Goal: Information Seeking & Learning: Learn about a topic

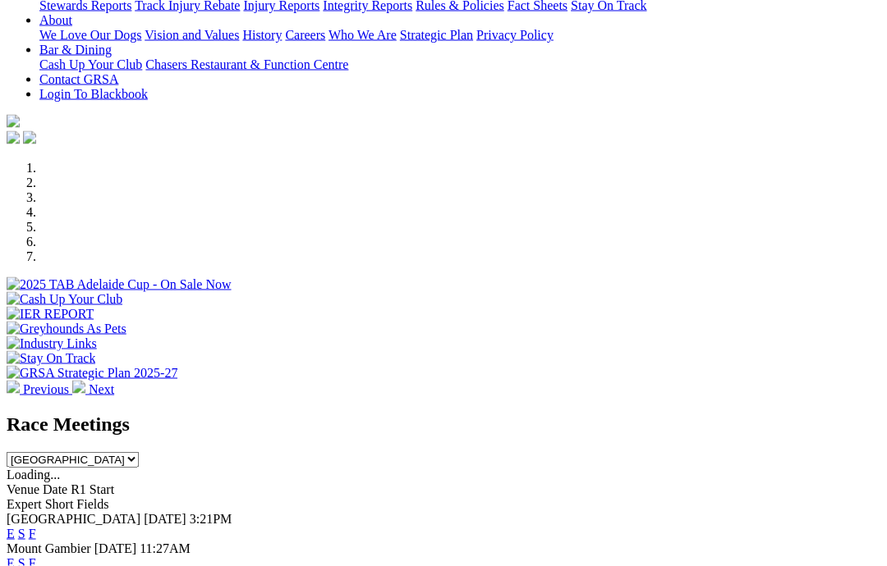
scroll to position [359, 0]
click at [36, 526] on link "F" at bounding box center [32, 533] width 7 height 14
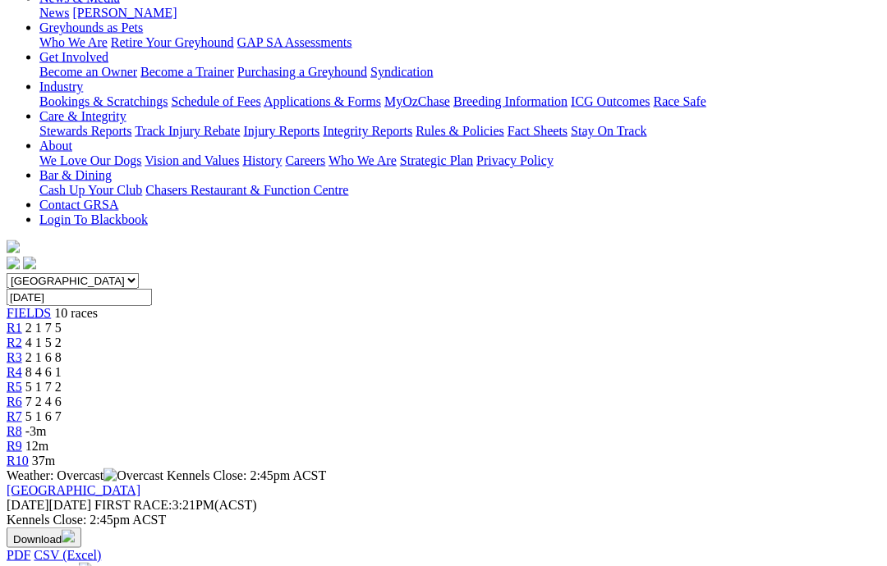
scroll to position [263, 0]
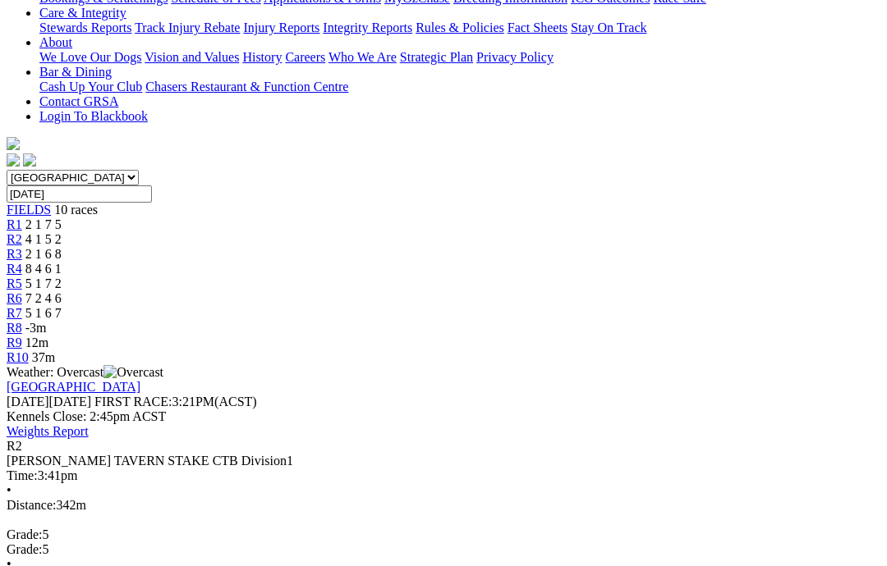
scroll to position [372, 0]
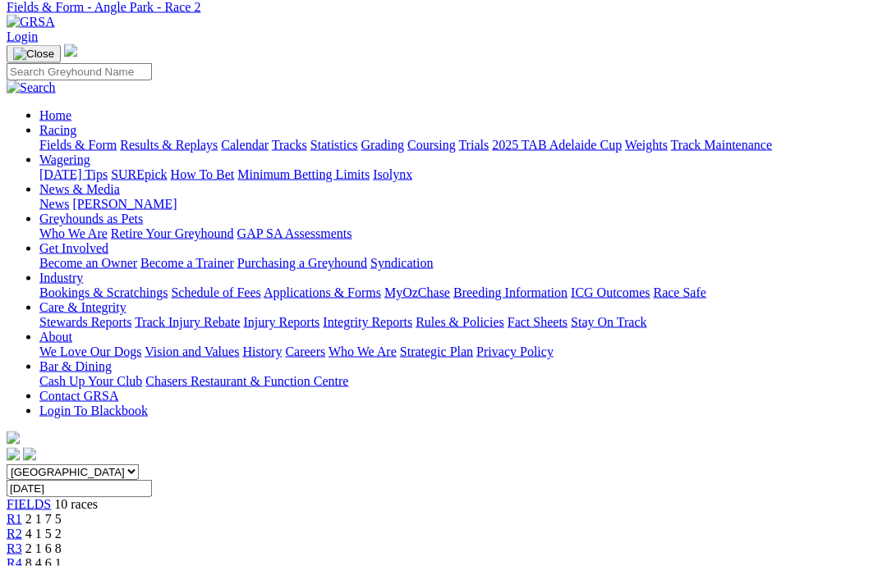
scroll to position [50, 0]
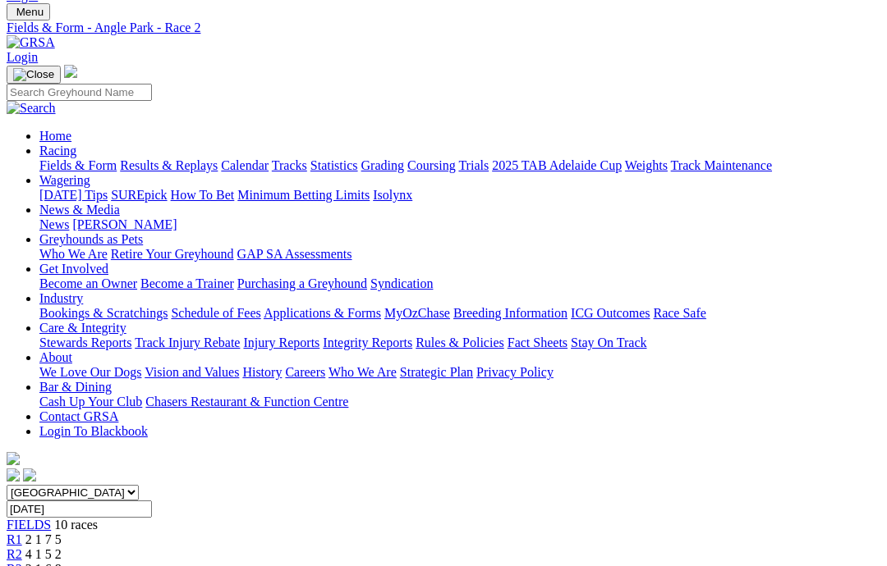
click at [22, 562] on span "R3" at bounding box center [15, 569] width 16 height 14
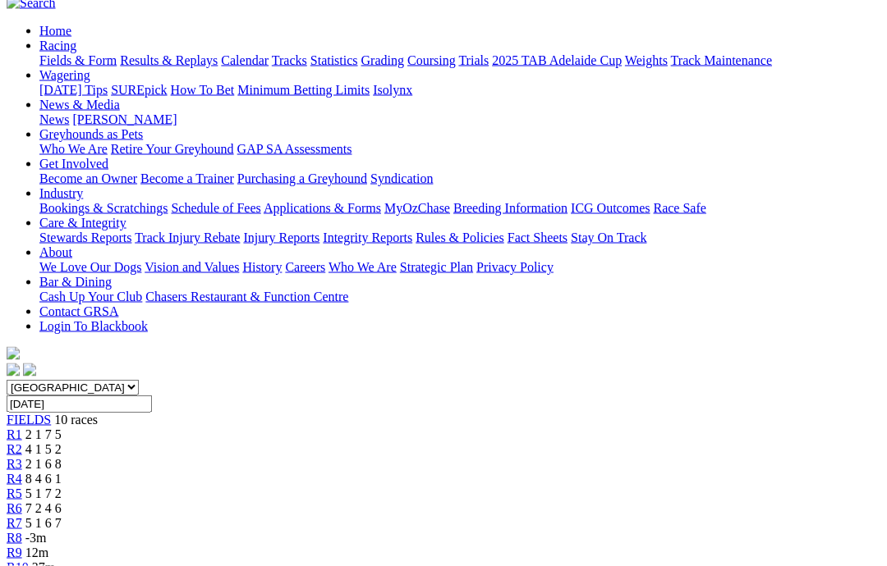
scroll to position [121, 0]
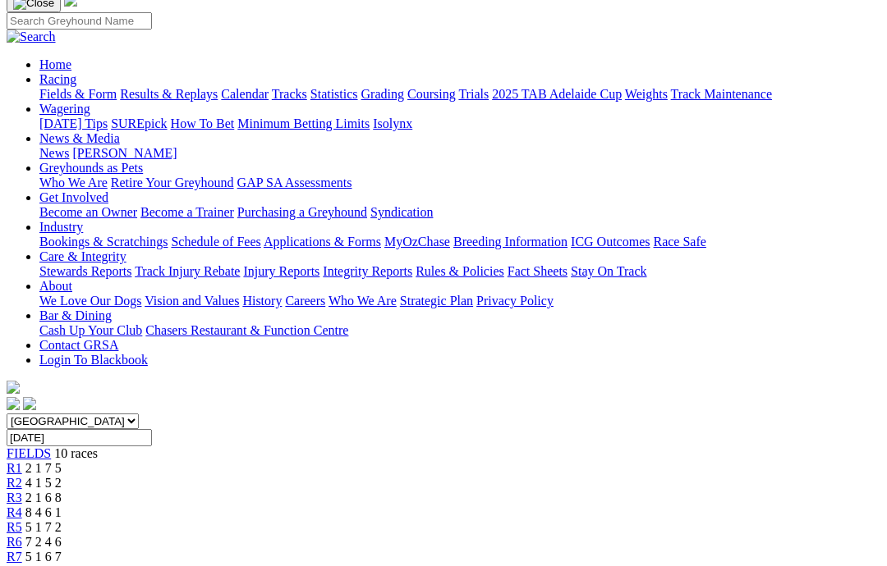
click at [22, 506] on span "R4" at bounding box center [15, 513] width 16 height 14
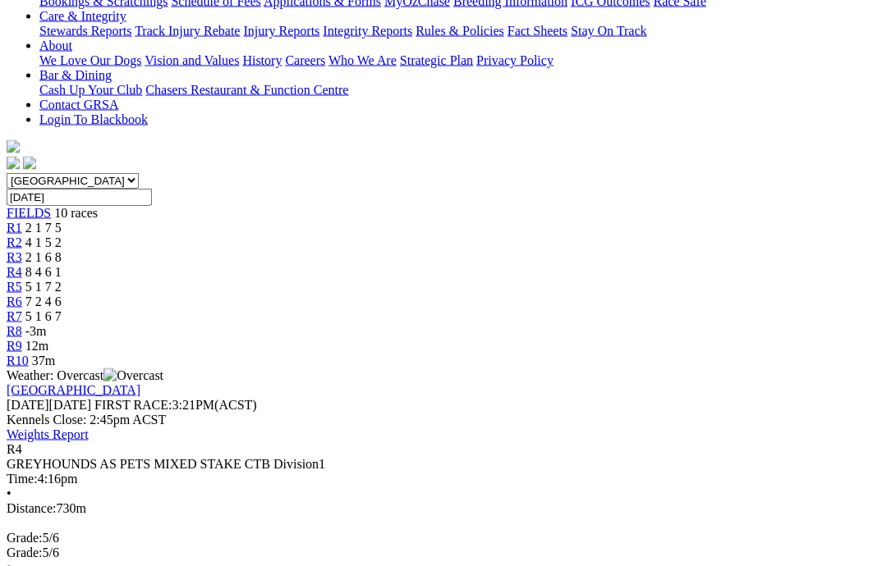
scroll to position [357, 0]
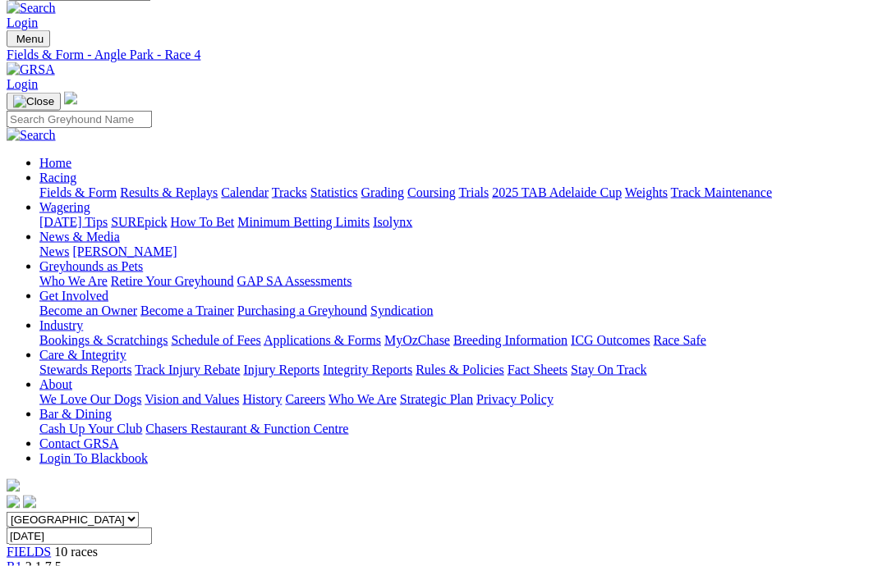
scroll to position [22, 0]
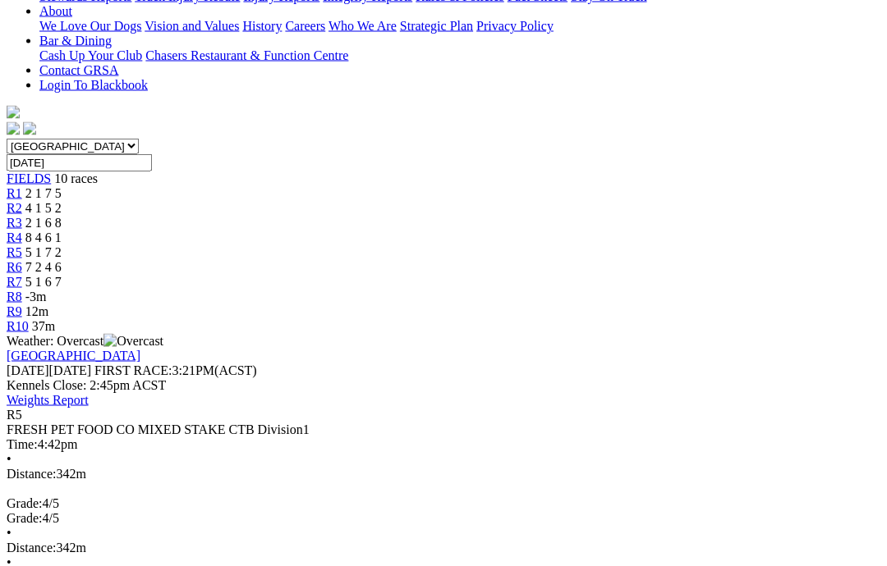
scroll to position [405, 0]
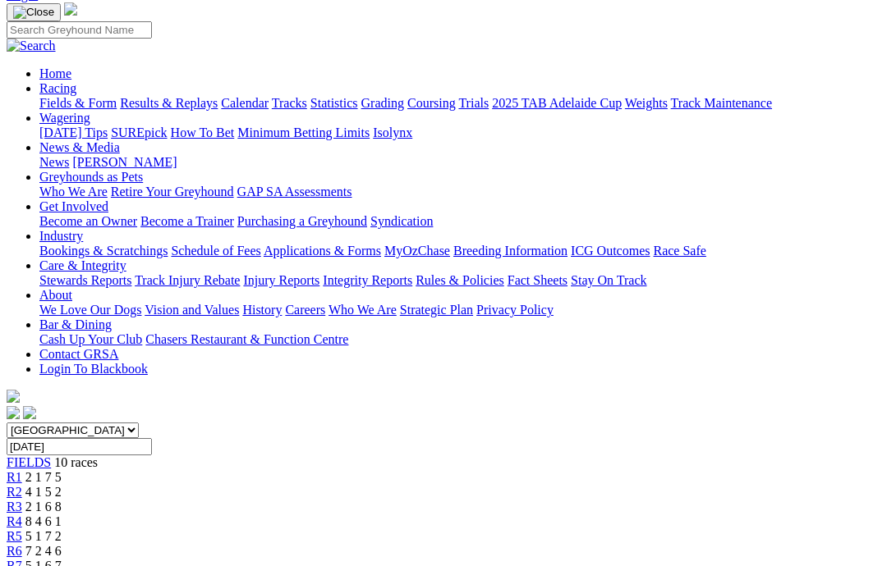
scroll to position [112, 0]
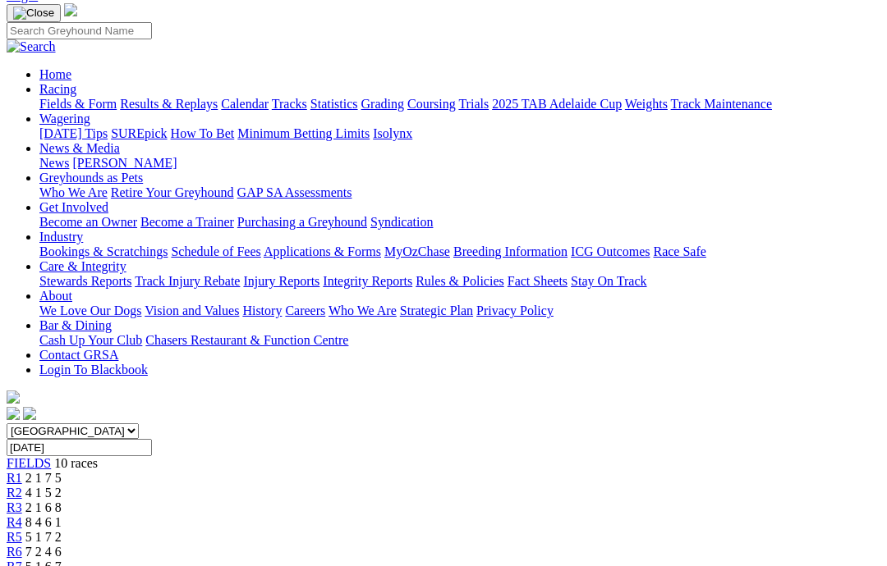
click at [22, 545] on span "R6" at bounding box center [15, 552] width 16 height 14
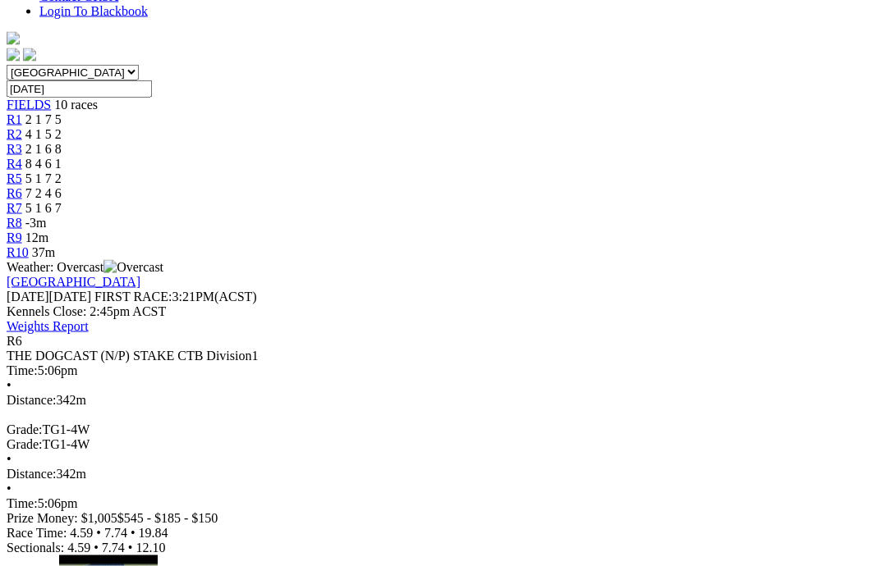
scroll to position [475, 0]
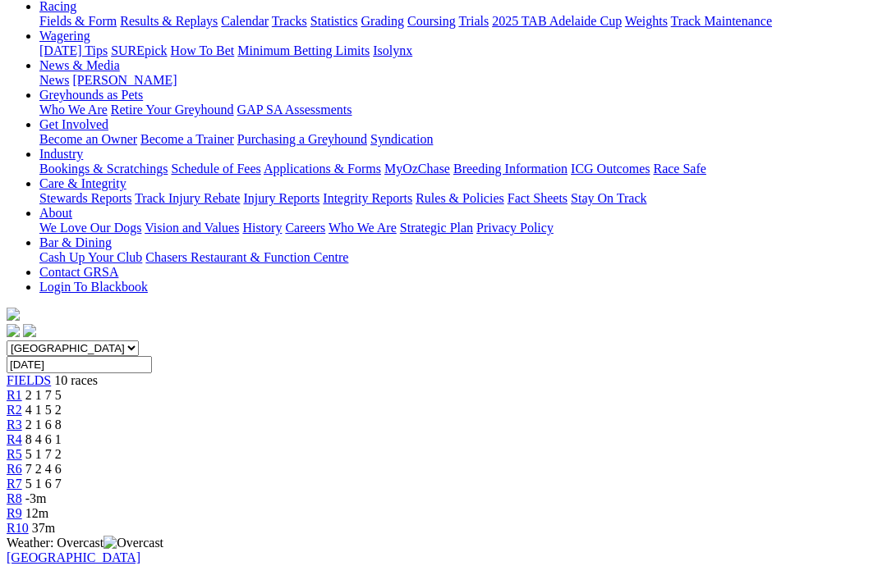
scroll to position [197, 0]
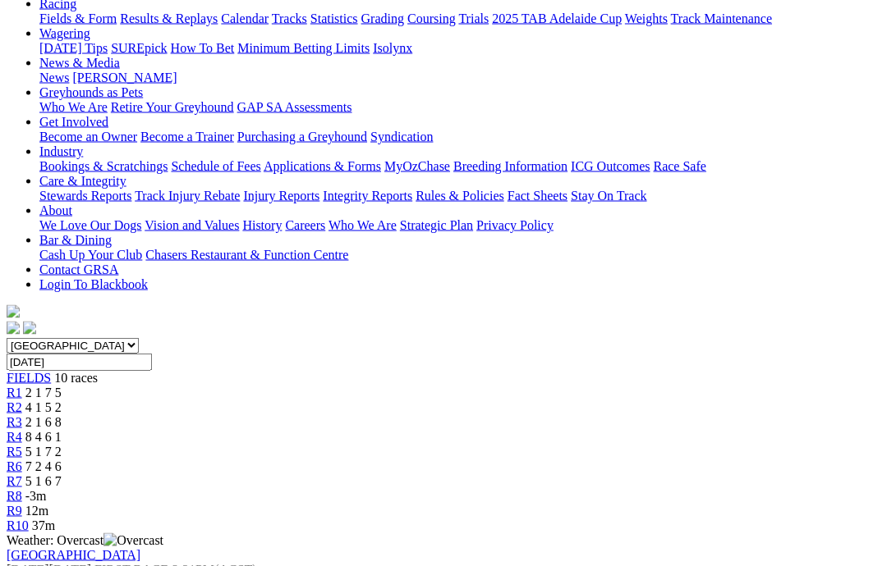
click at [22, 474] on link "R7" at bounding box center [15, 481] width 16 height 14
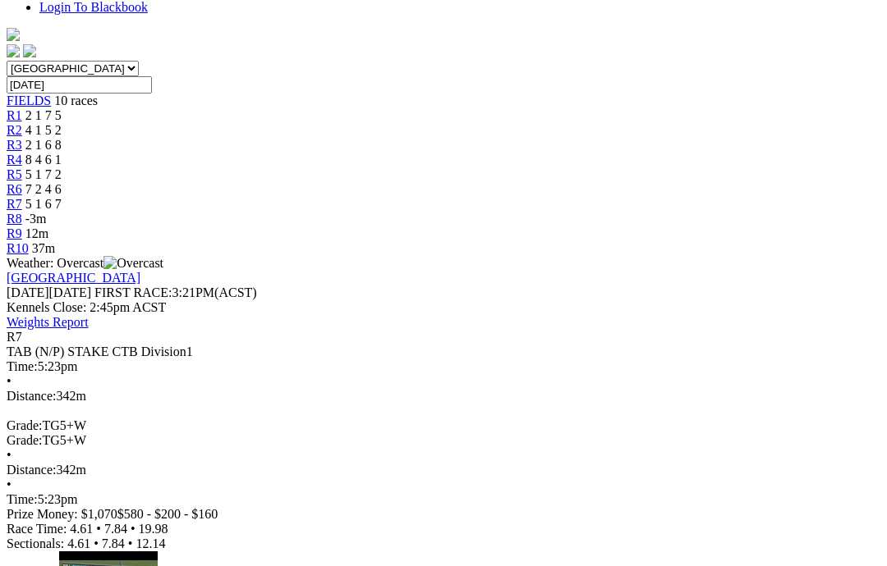
scroll to position [483, 0]
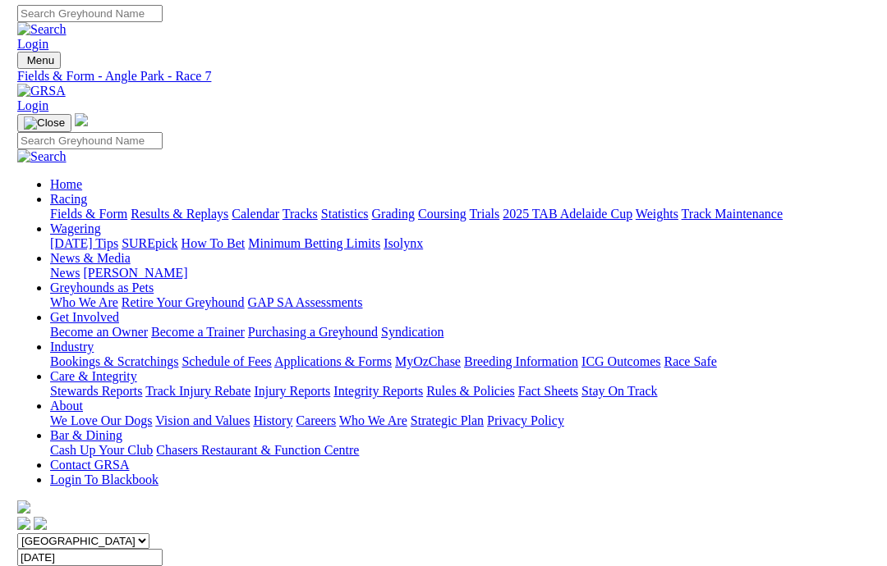
scroll to position [0, 0]
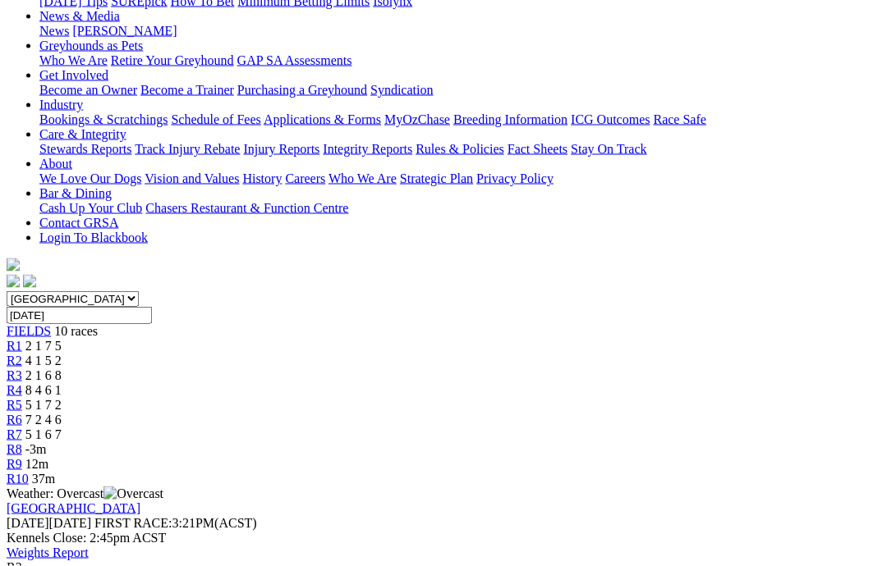
scroll to position [248, 0]
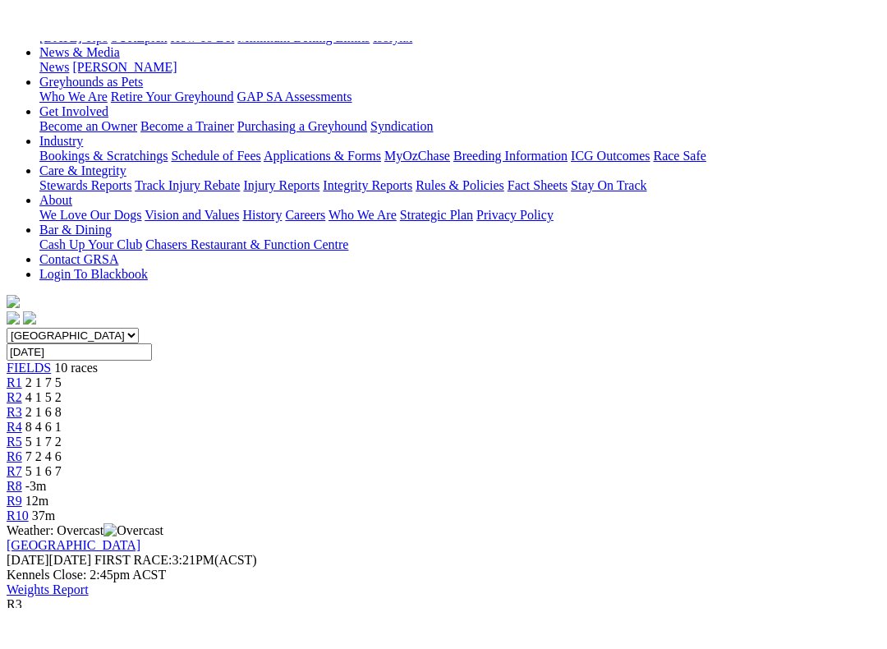
scroll to position [16, 0]
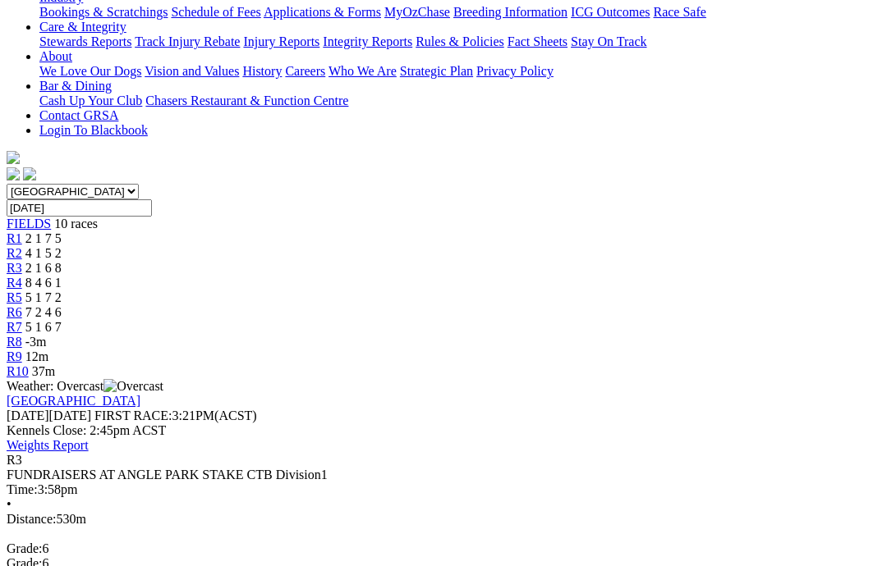
scroll to position [332, 0]
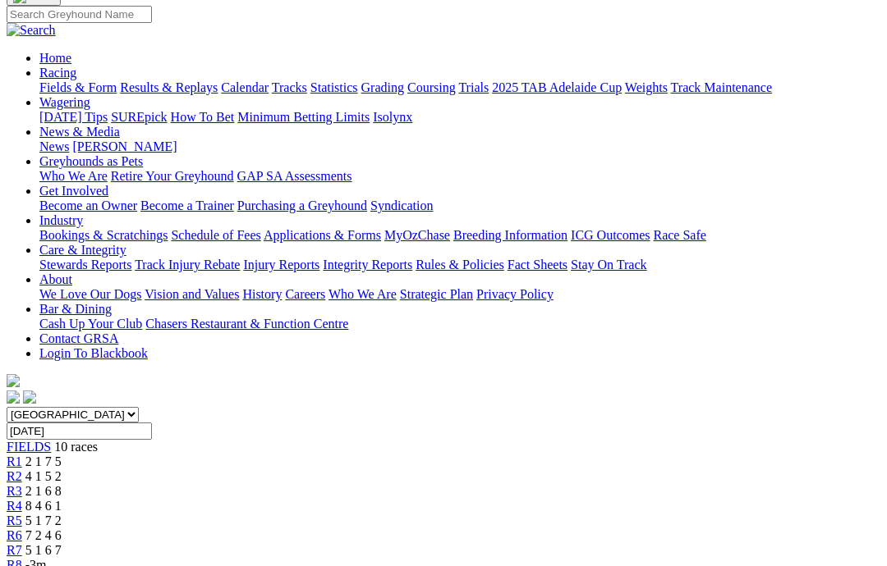
scroll to position [36, 0]
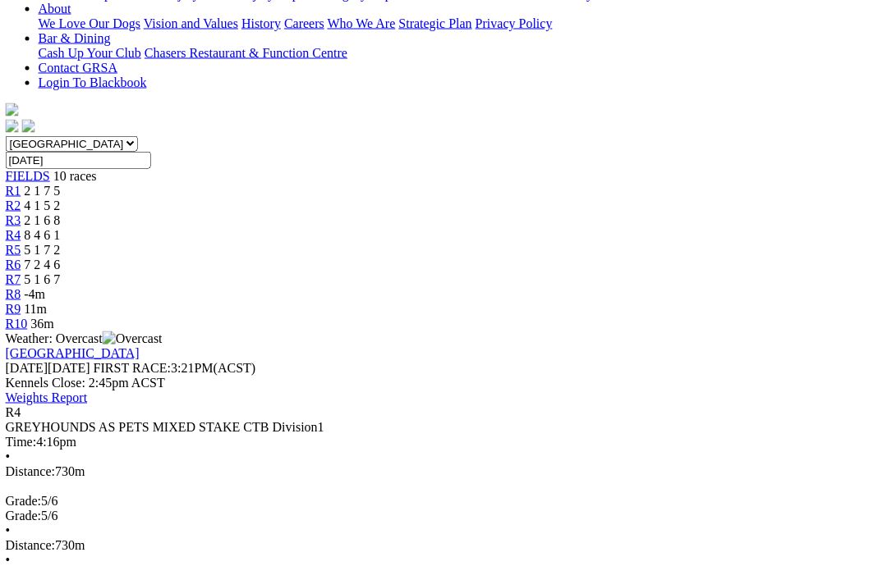
scroll to position [399, 0]
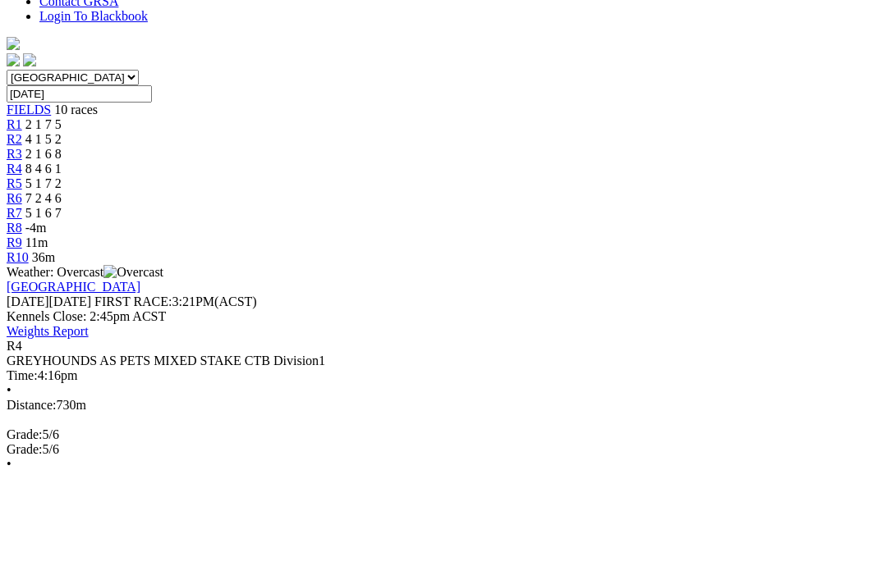
scroll to position [465, 0]
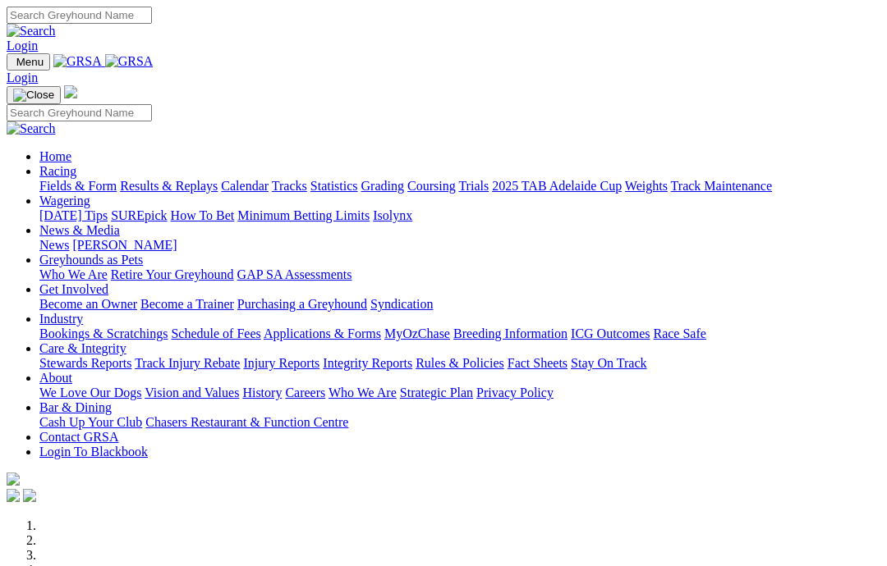
click at [126, 342] on link "Care & Integrity" at bounding box center [82, 349] width 87 height 14
click at [504, 356] on link "Rules & Policies" at bounding box center [459, 363] width 89 height 14
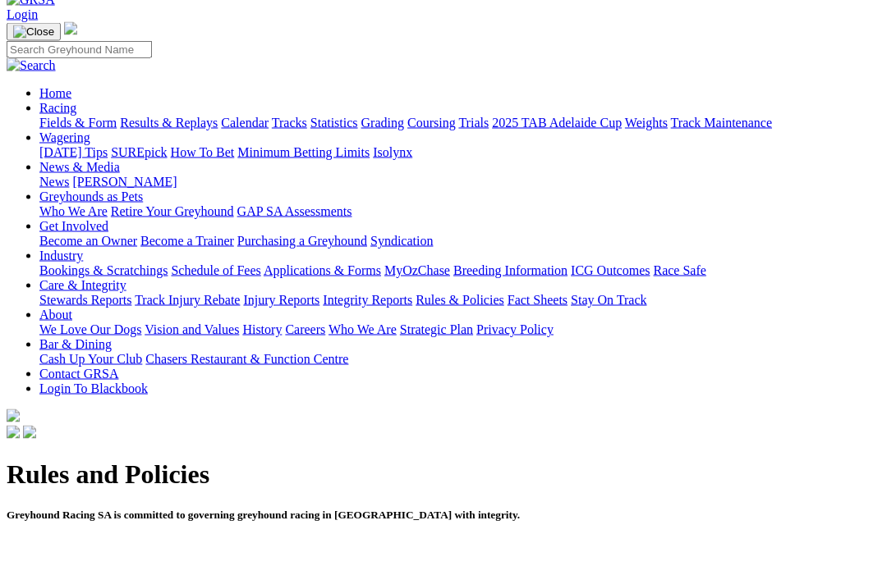
scroll to position [135, 0]
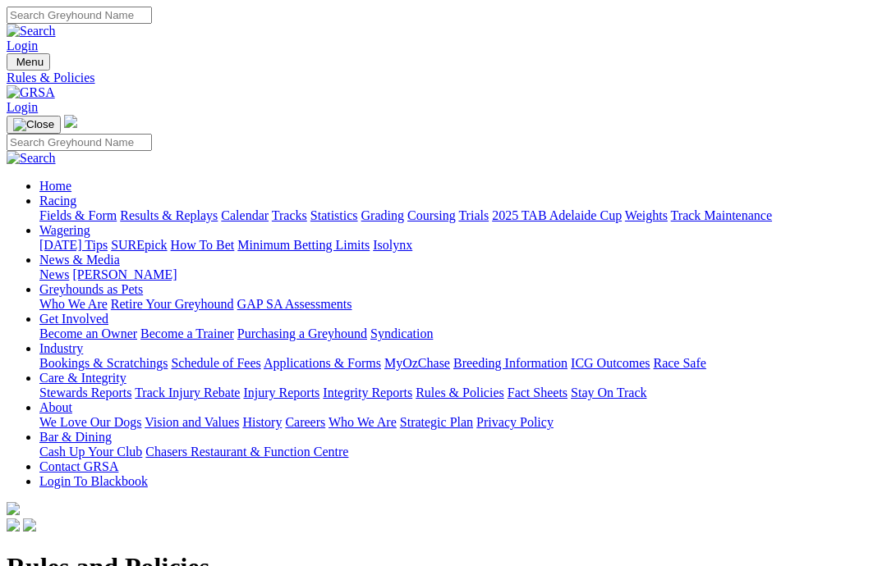
click at [412, 386] on link "Integrity Reports" at bounding box center [367, 393] width 89 height 14
